Goal: Communication & Community: Answer question/provide support

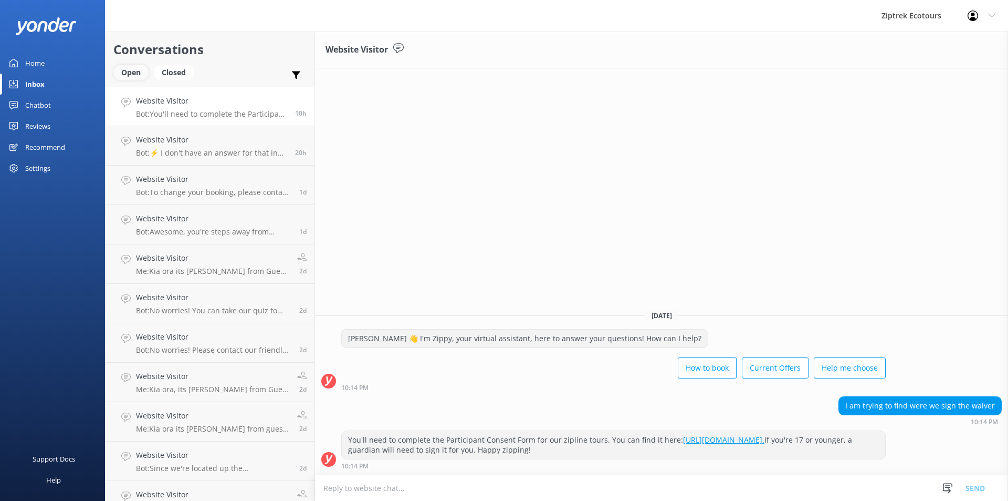
click at [121, 76] on div "Open" at bounding box center [130, 73] width 35 height 16
